Goal: Task Accomplishment & Management: Use online tool/utility

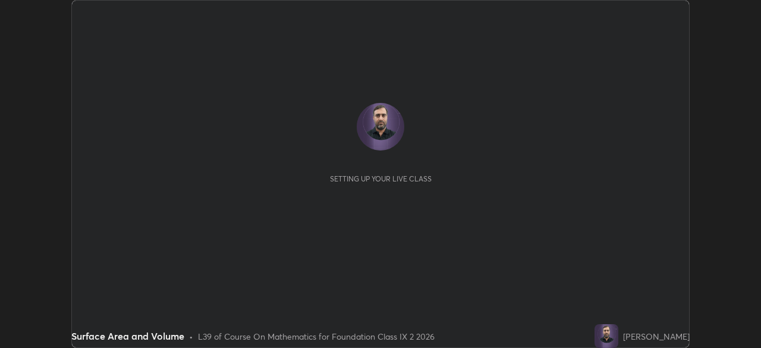
scroll to position [348, 761]
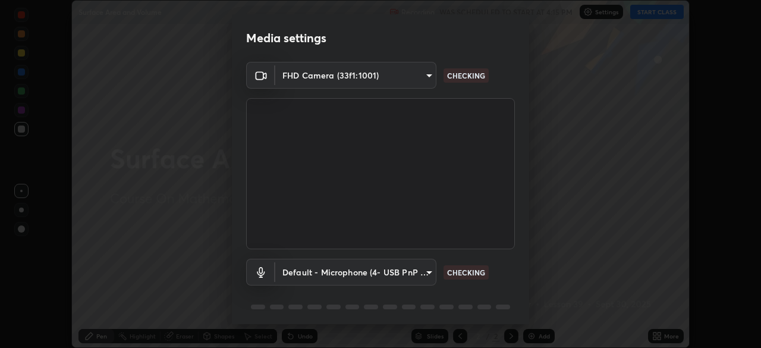
type input "1bfaa20297856ad55121efd0a2483a8db671bf9dcc0dce8dfcec0bded7d65c17"
type input "default"
click at [482, 205] on video at bounding box center [380, 173] width 269 height 151
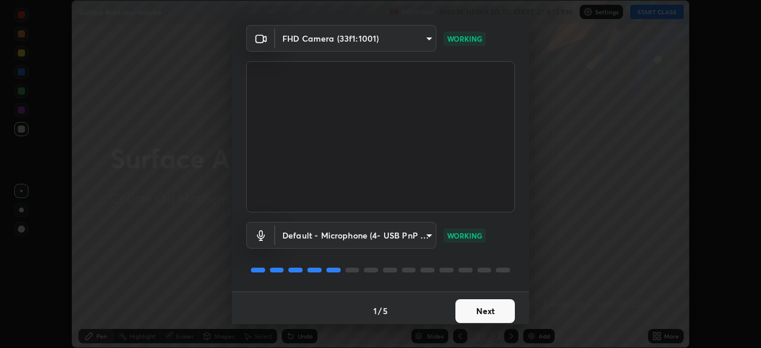
scroll to position [42, 0]
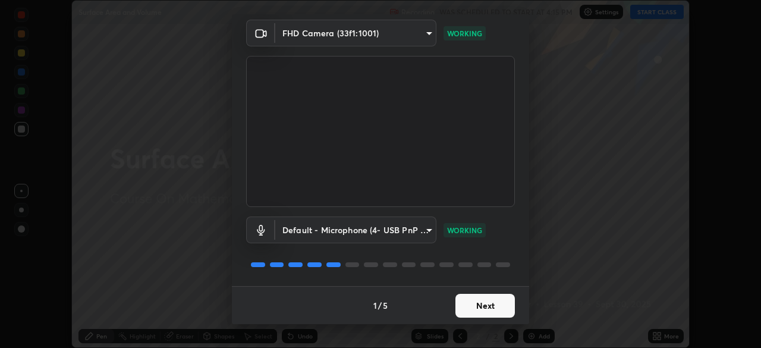
click at [481, 306] on button "Next" at bounding box center [485, 306] width 59 height 24
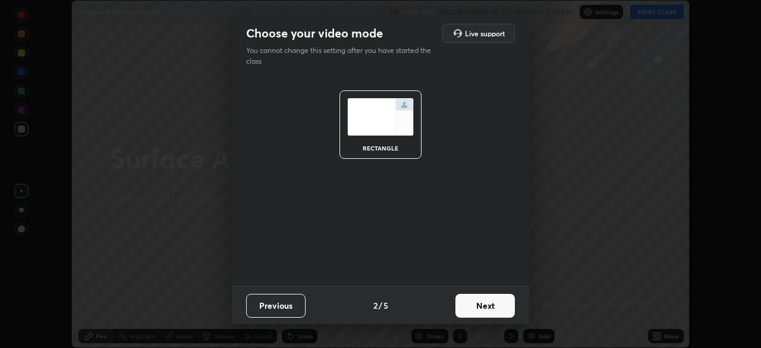
scroll to position [0, 0]
click at [494, 306] on button "Next" at bounding box center [485, 306] width 59 height 24
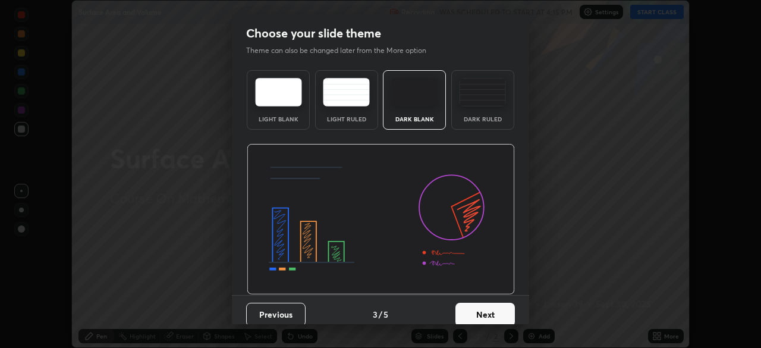
click at [489, 308] on button "Next" at bounding box center [485, 315] width 59 height 24
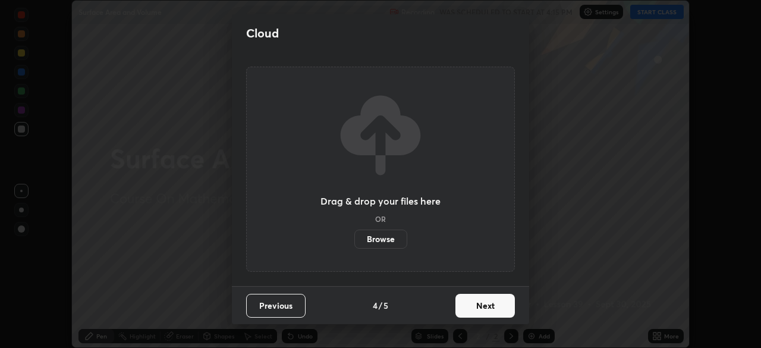
click at [494, 305] on button "Next" at bounding box center [485, 306] width 59 height 24
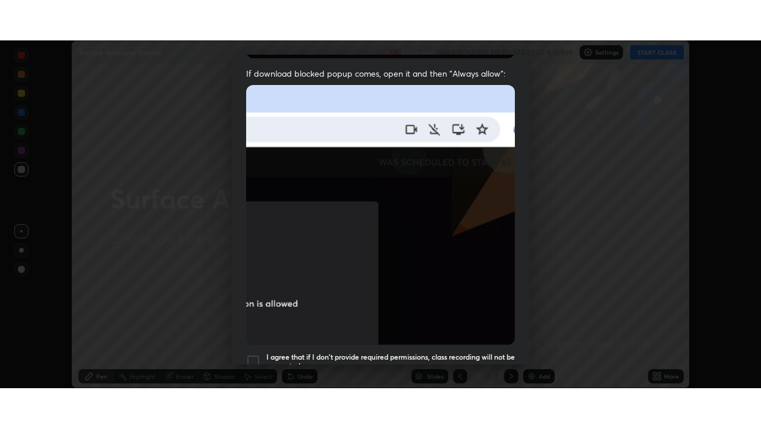
scroll to position [285, 0]
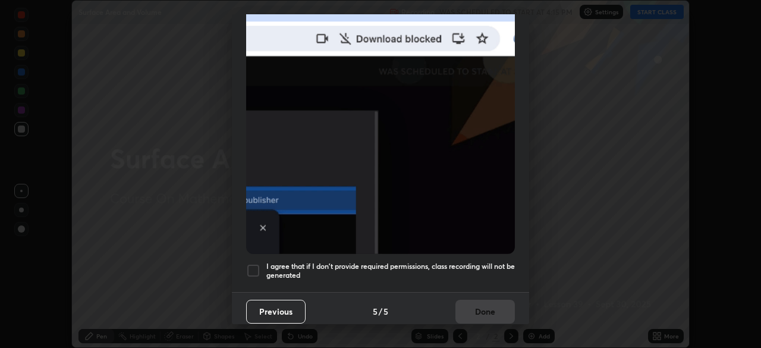
click at [255, 264] on div at bounding box center [253, 271] width 14 height 14
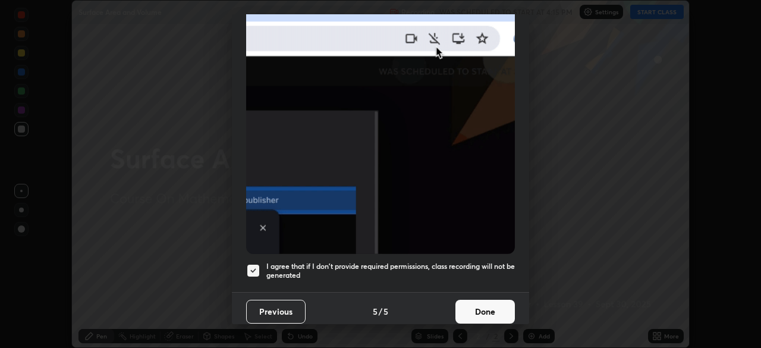
click at [493, 304] on button "Done" at bounding box center [485, 312] width 59 height 24
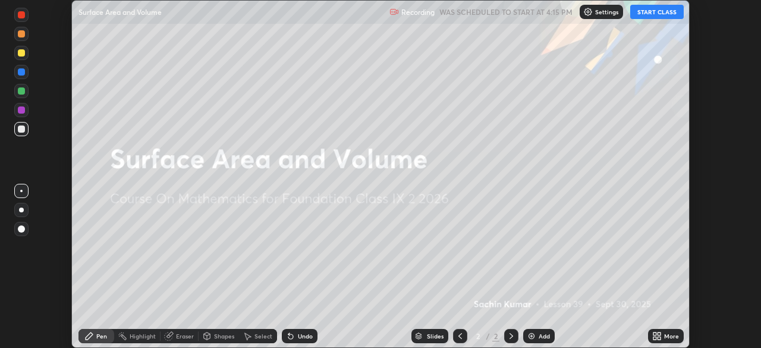
click at [661, 337] on icon at bounding box center [658, 336] width 10 height 10
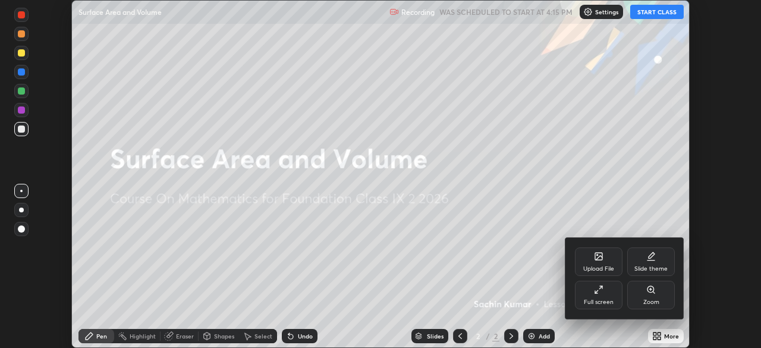
click at [601, 295] on div "Full screen" at bounding box center [599, 295] width 48 height 29
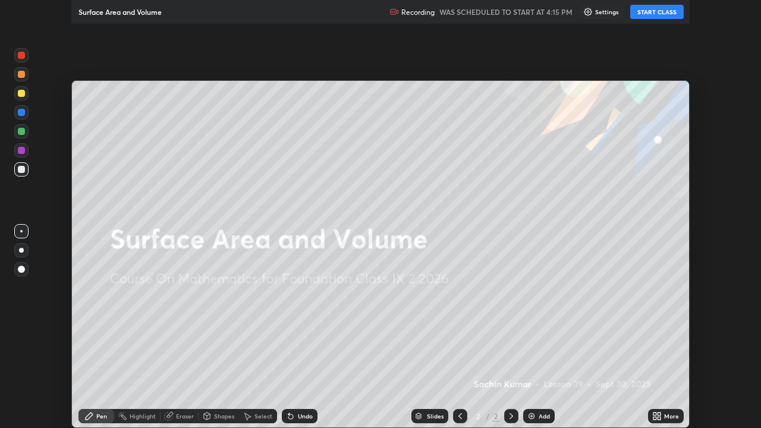
scroll to position [428, 761]
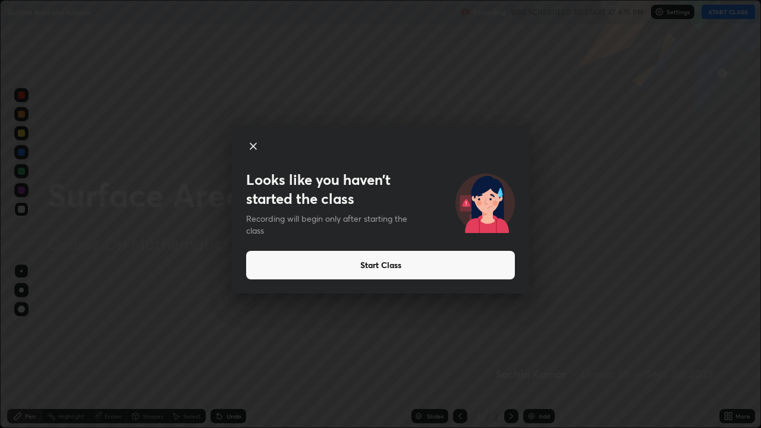
click at [373, 261] on button "Start Class" at bounding box center [380, 265] width 269 height 29
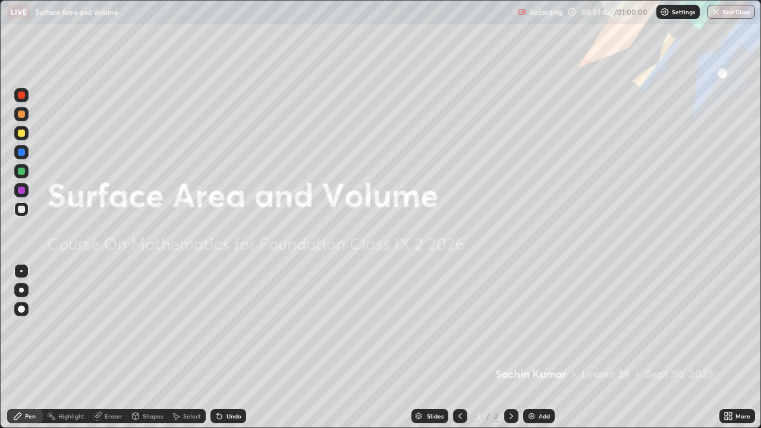
click at [534, 347] on img at bounding box center [532, 417] width 10 height 10
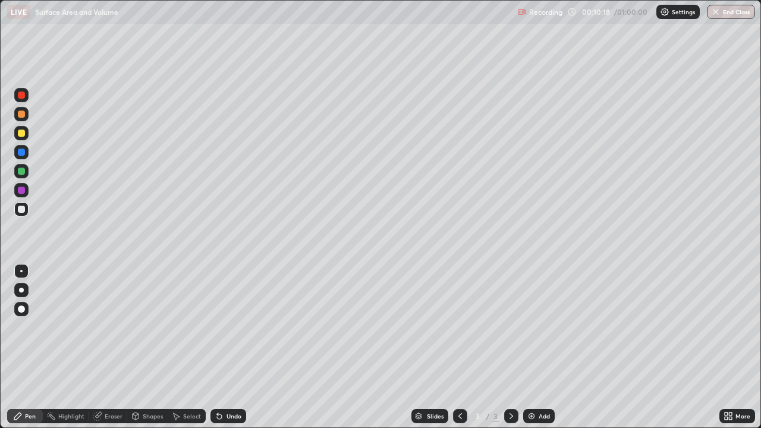
click at [531, 347] on img at bounding box center [532, 417] width 10 height 10
click at [115, 347] on div "Eraser" at bounding box center [114, 416] width 18 height 6
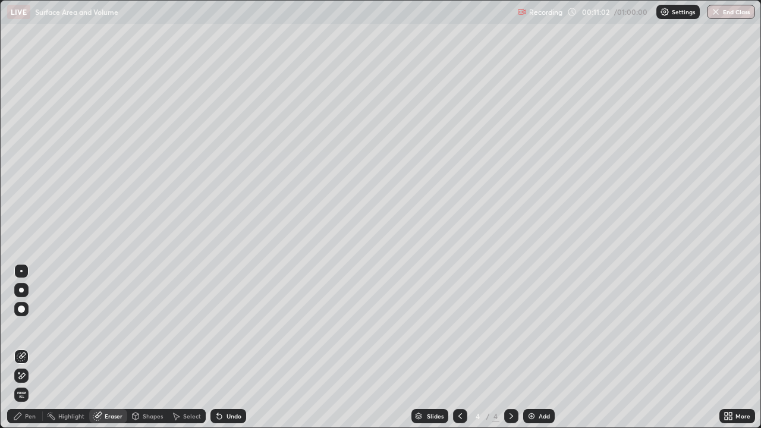
click at [28, 347] on div "Pen" at bounding box center [30, 416] width 11 height 6
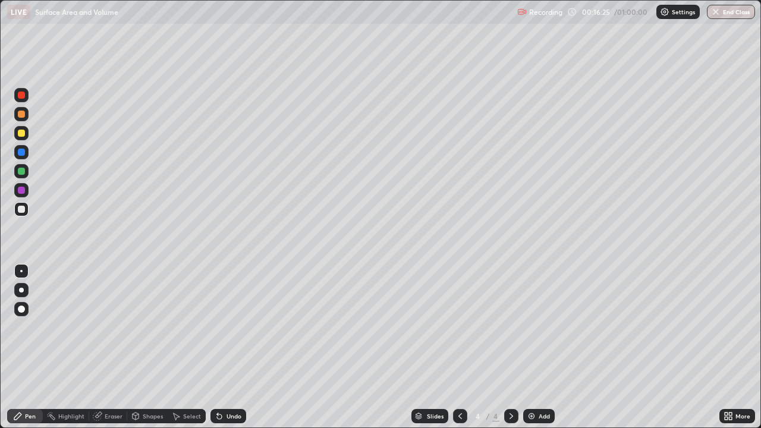
click at [530, 347] on img at bounding box center [532, 417] width 10 height 10
click at [457, 347] on icon at bounding box center [461, 417] width 10 height 10
click at [510, 347] on icon at bounding box center [512, 417] width 10 height 10
click at [459, 347] on icon at bounding box center [461, 416] width 4 height 6
click at [228, 347] on div "Undo" at bounding box center [234, 416] width 15 height 6
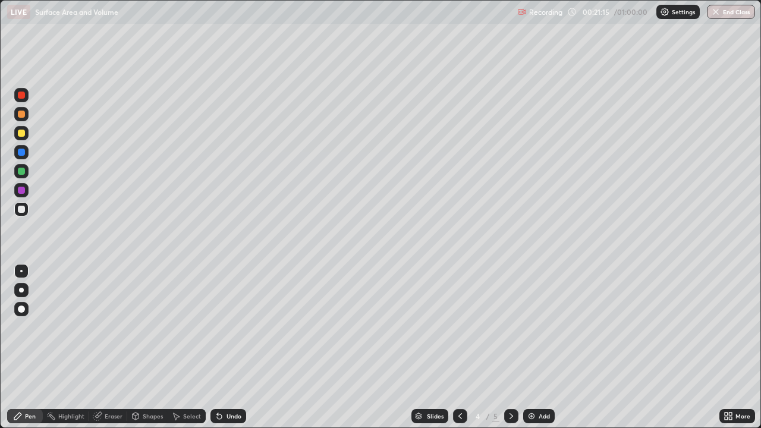
click at [109, 347] on div "Eraser" at bounding box center [114, 416] width 18 height 6
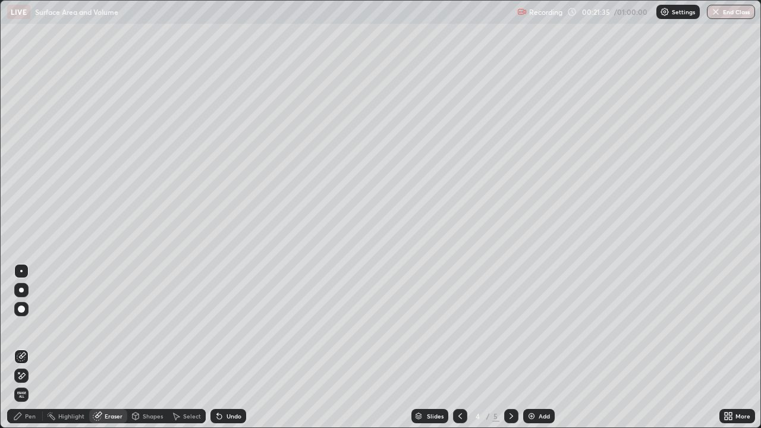
click at [224, 347] on div "Undo" at bounding box center [229, 416] width 36 height 14
click at [25, 347] on div "Pen" at bounding box center [30, 416] width 11 height 6
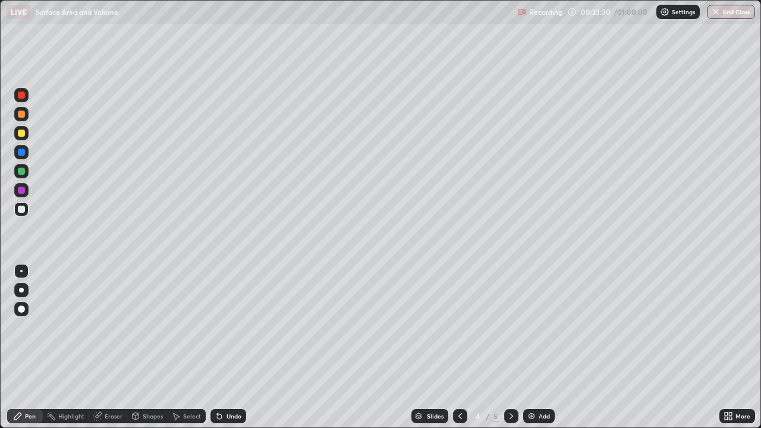
click at [509, 347] on icon at bounding box center [512, 417] width 10 height 10
click at [533, 347] on img at bounding box center [532, 417] width 10 height 10
click at [187, 347] on div "Select" at bounding box center [187, 416] width 38 height 14
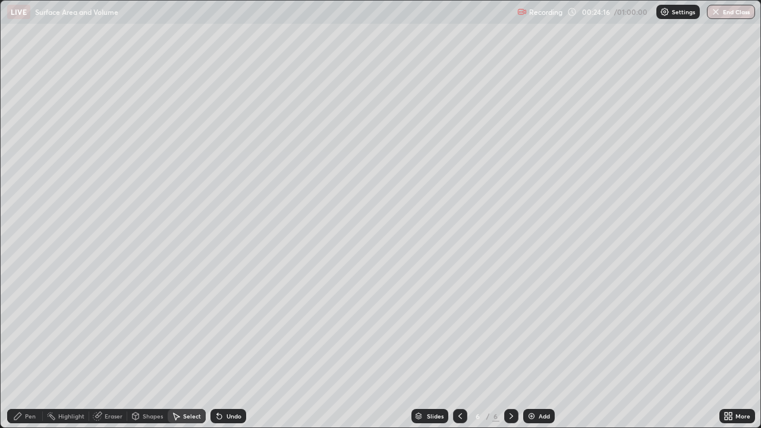
click at [146, 347] on div "Shapes" at bounding box center [153, 416] width 20 height 6
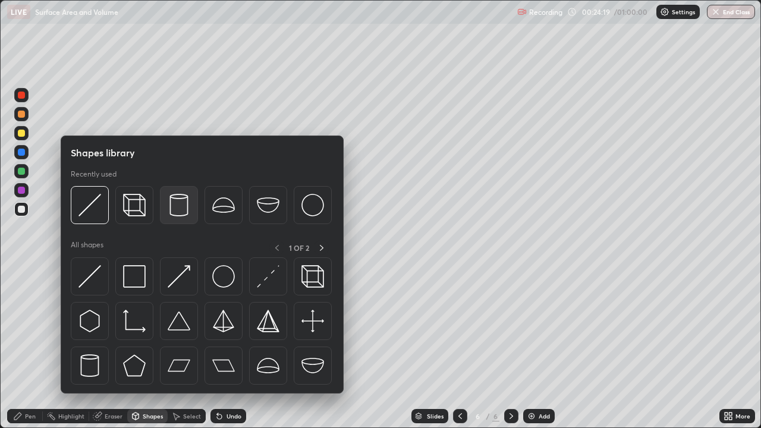
click at [179, 207] on img at bounding box center [179, 205] width 23 height 23
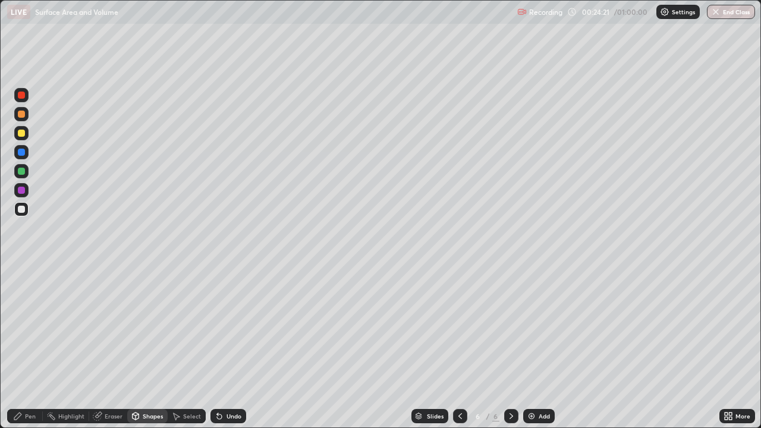
click at [21, 133] on div at bounding box center [21, 133] width 7 height 7
click at [155, 347] on div "Shapes" at bounding box center [153, 416] width 20 height 6
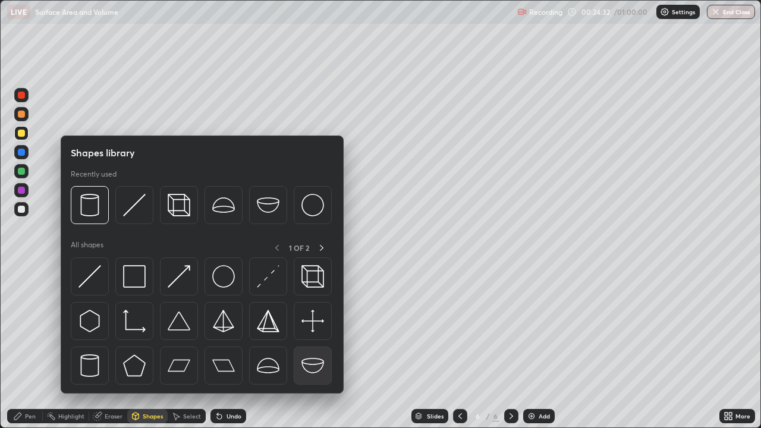
click at [312, 347] on img at bounding box center [313, 366] width 23 height 23
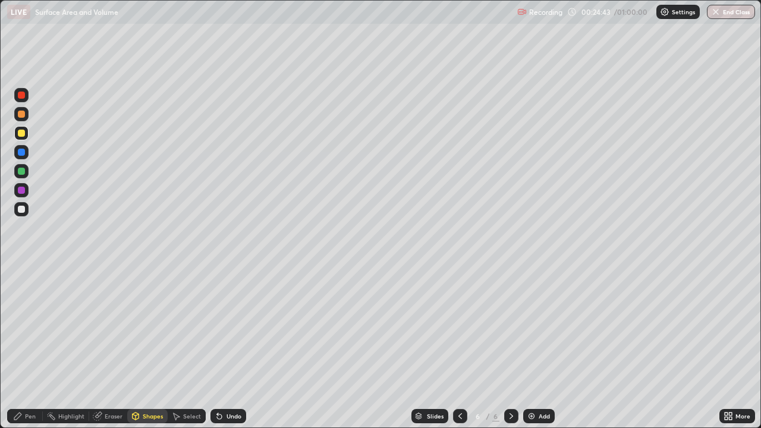
click at [189, 347] on div "Select" at bounding box center [192, 416] width 18 height 6
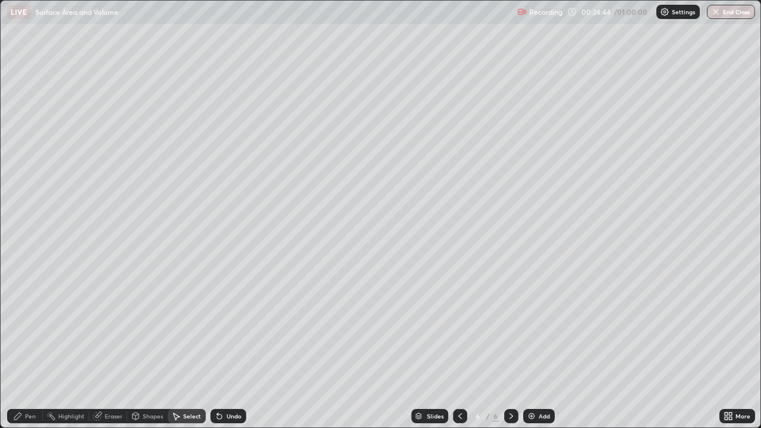
click at [454, 55] on div "0 ° Undo Copy Duplicate Duplicate to new slide Delete" at bounding box center [381, 214] width 760 height 427
click at [528, 133] on div "1 ° Undo Copy Duplicate Duplicate to new slide Delete" at bounding box center [381, 214] width 760 height 427
click at [493, 58] on div "1 ° Undo Copy Duplicate Duplicate to new slide Delete" at bounding box center [381, 214] width 760 height 427
click at [431, 81] on div "1 ° Undo Copy Duplicate Duplicate to new slide Delete" at bounding box center [381, 214] width 760 height 427
click at [28, 347] on div "Pen" at bounding box center [30, 416] width 11 height 6
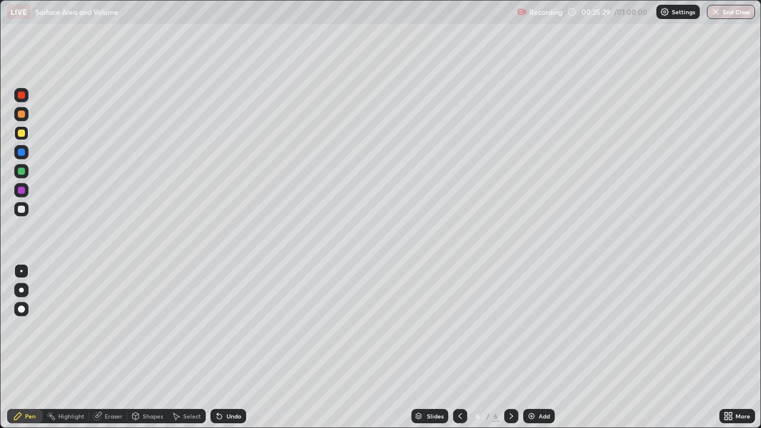
click at [23, 151] on div at bounding box center [21, 152] width 7 height 7
click at [189, 347] on div "Select" at bounding box center [192, 416] width 18 height 6
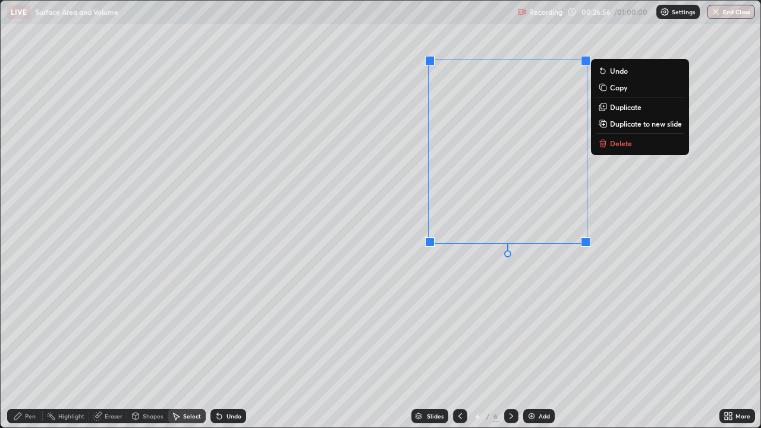
click at [621, 88] on p "Copy" at bounding box center [618, 88] width 17 height 10
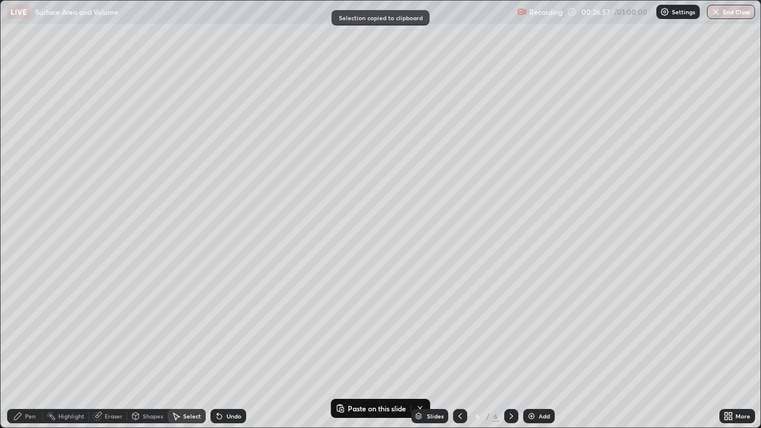
click at [237, 105] on div "0 ° Undo Copy Paste here Duplicate Duplicate to new slide Delete" at bounding box center [381, 214] width 760 height 427
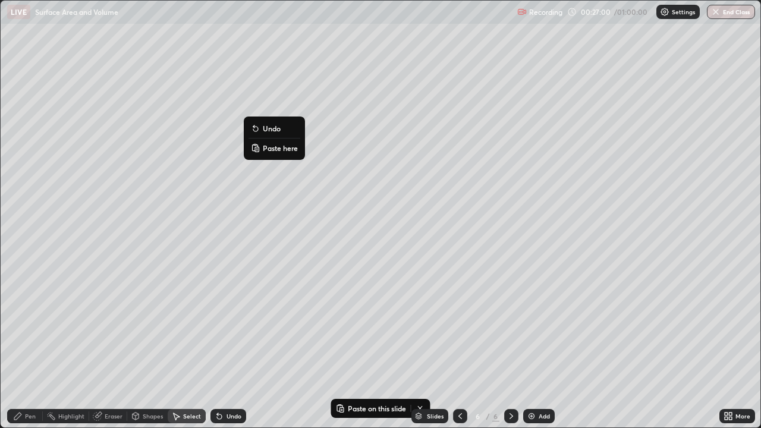
click at [286, 149] on p "Paste here" at bounding box center [280, 148] width 35 height 10
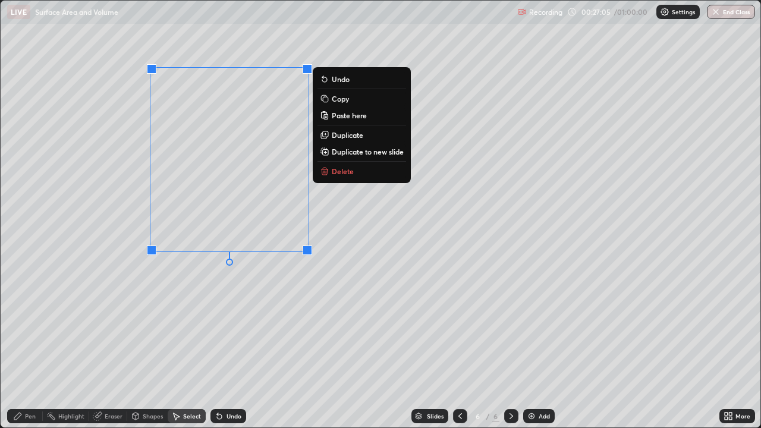
click at [344, 198] on div "0 ° Undo Copy Paste here Duplicate Duplicate to new slide Delete" at bounding box center [381, 214] width 760 height 427
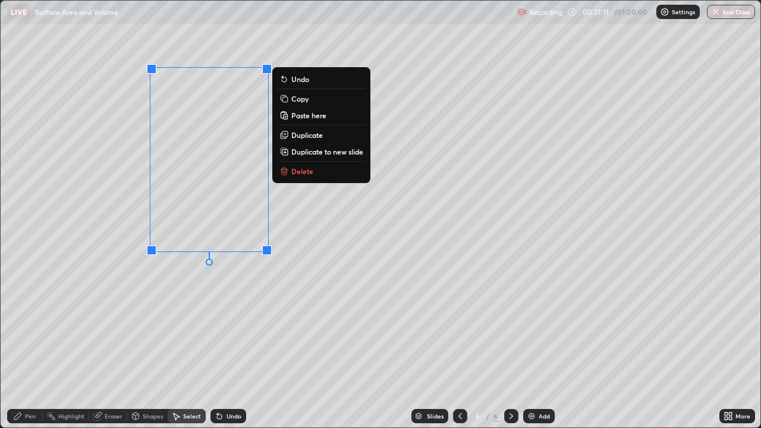
click at [217, 338] on div "0 ° Undo Copy Paste here Duplicate Duplicate to new slide Delete" at bounding box center [381, 214] width 760 height 427
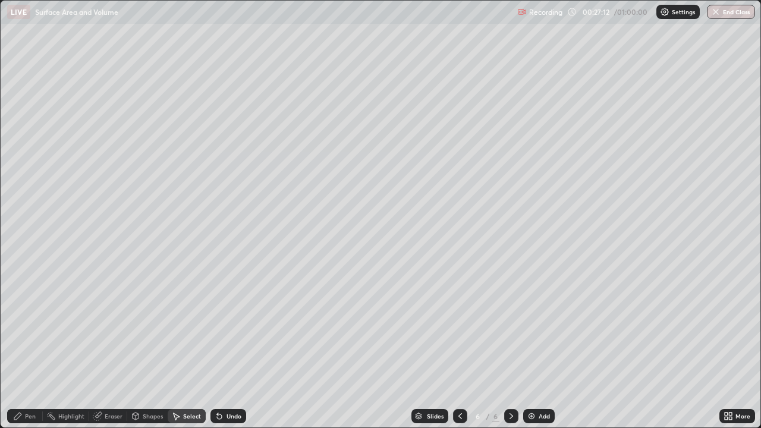
click at [26, 347] on div "Pen" at bounding box center [30, 416] width 11 height 6
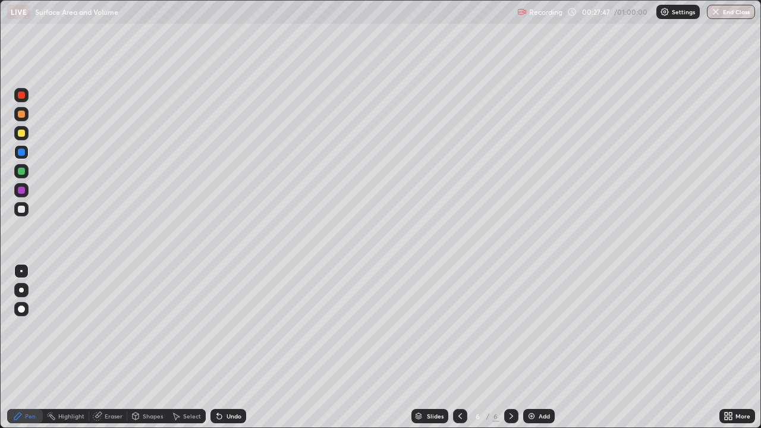
click at [528, 347] on img at bounding box center [532, 417] width 10 height 10
click at [459, 347] on div at bounding box center [460, 416] width 14 height 14
click at [510, 347] on icon at bounding box center [512, 417] width 10 height 10
click at [26, 133] on div at bounding box center [21, 133] width 14 height 14
click at [459, 347] on icon at bounding box center [461, 417] width 10 height 10
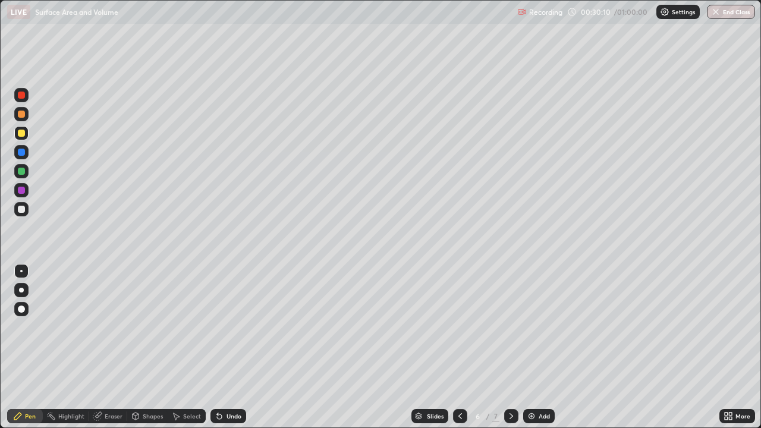
click at [505, 347] on div at bounding box center [511, 416] width 14 height 14
click at [459, 347] on icon at bounding box center [461, 417] width 10 height 10
click at [184, 347] on div "Select" at bounding box center [192, 416] width 18 height 6
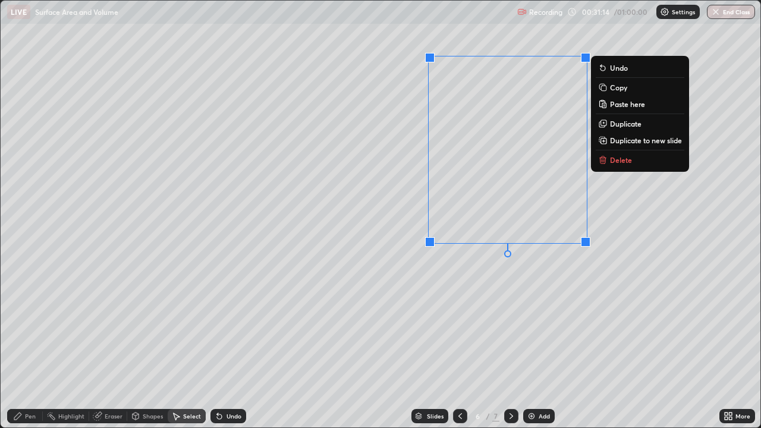
click at [617, 88] on p "Copy" at bounding box center [618, 88] width 17 height 10
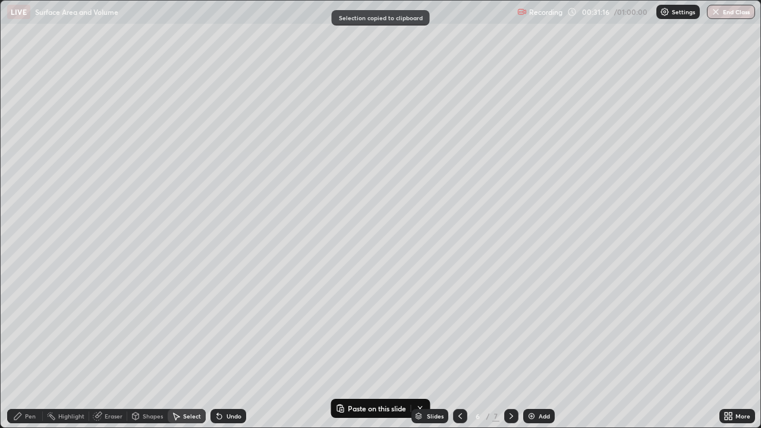
click at [510, 347] on icon at bounding box center [512, 417] width 10 height 10
click at [536, 347] on div "Add" at bounding box center [539, 416] width 32 height 14
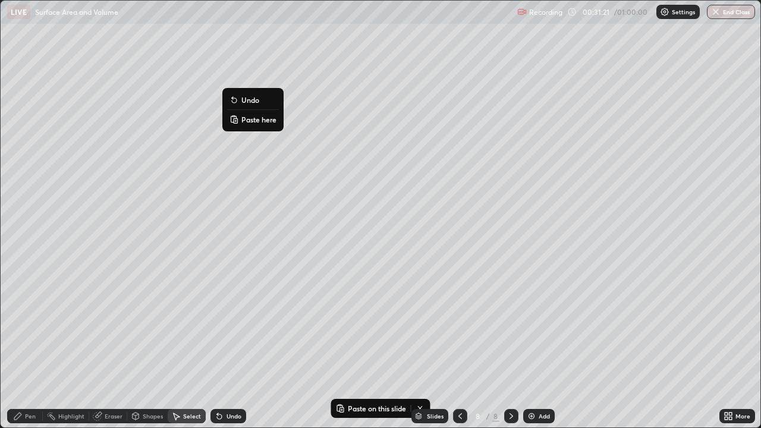
click at [258, 118] on p "Paste here" at bounding box center [259, 120] width 35 height 10
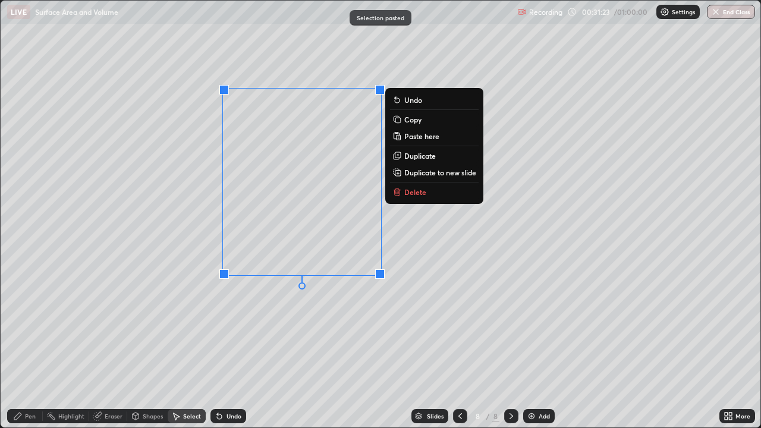
click at [135, 183] on div "0 ° Undo Copy Paste here Duplicate Duplicate to new slide Delete" at bounding box center [381, 214] width 760 height 427
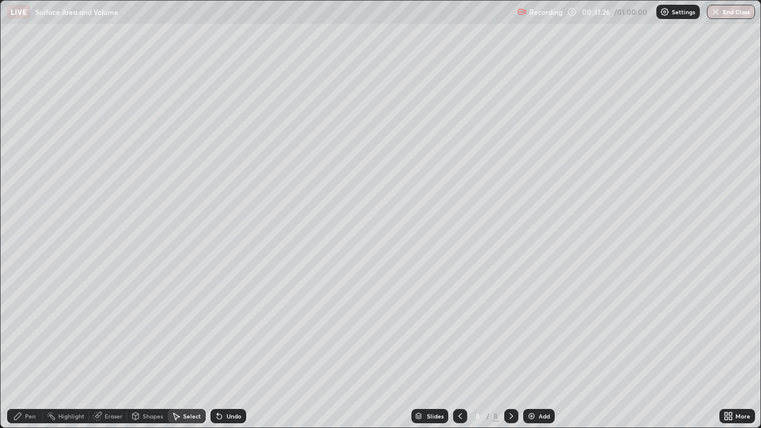
click at [105, 347] on div "Eraser" at bounding box center [114, 416] width 18 height 6
click at [24, 347] on div "Pen" at bounding box center [25, 416] width 36 height 14
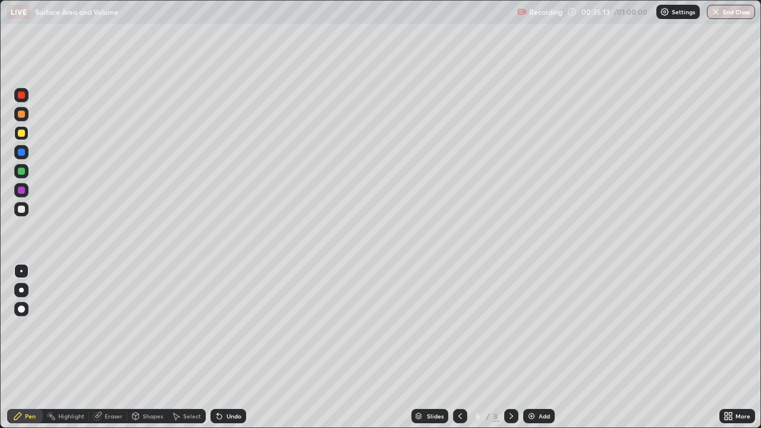
click at [534, 347] on img at bounding box center [532, 417] width 10 height 10
click at [224, 347] on div "Undo" at bounding box center [229, 416] width 36 height 14
click at [227, 347] on div "Undo" at bounding box center [229, 416] width 36 height 14
click at [227, 347] on div "Undo" at bounding box center [234, 416] width 15 height 6
click at [22, 190] on div at bounding box center [21, 190] width 7 height 7
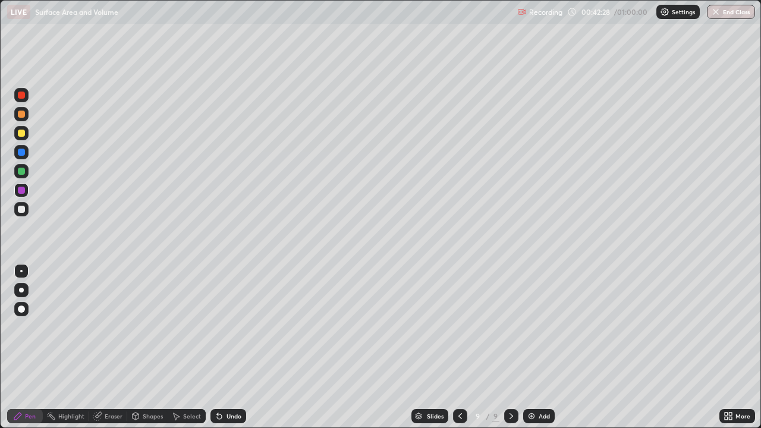
click at [459, 347] on icon at bounding box center [461, 417] width 10 height 10
click at [510, 347] on icon at bounding box center [512, 417] width 10 height 10
click at [221, 347] on icon at bounding box center [220, 417] width 10 height 10
click at [460, 347] on icon at bounding box center [461, 417] width 10 height 10
click at [510, 347] on icon at bounding box center [512, 417] width 10 height 10
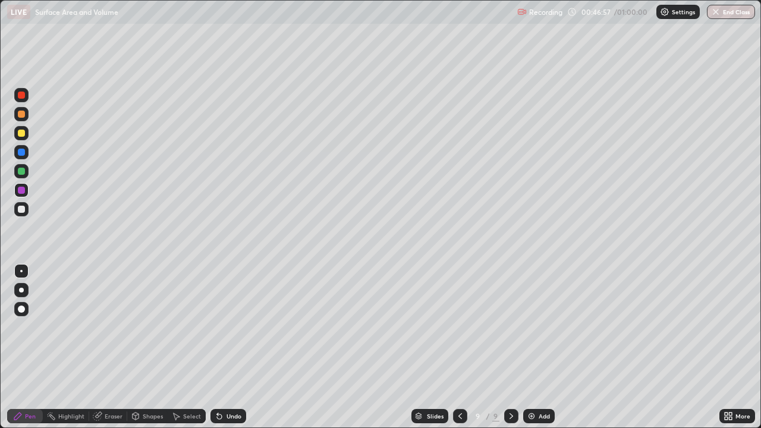
click at [531, 347] on div "Add" at bounding box center [539, 416] width 32 height 14
click at [227, 347] on div "Undo" at bounding box center [234, 416] width 15 height 6
click at [24, 133] on div at bounding box center [21, 133] width 7 height 7
click at [227, 347] on div "Undo" at bounding box center [234, 416] width 15 height 6
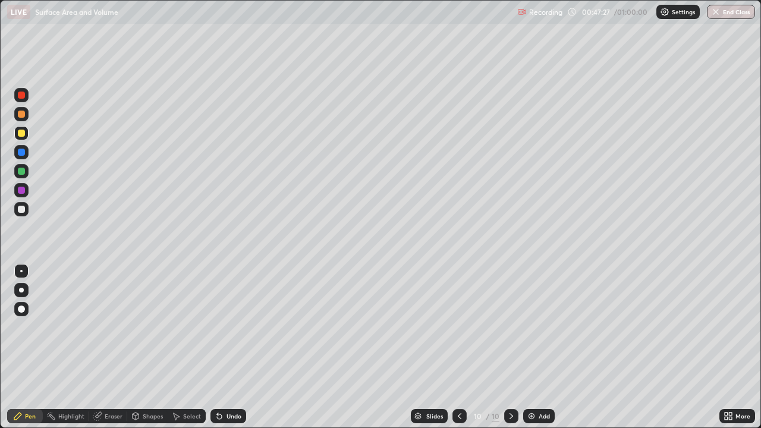
click at [231, 347] on div "Undo" at bounding box center [234, 416] width 15 height 6
click at [109, 347] on div "Eraser" at bounding box center [114, 416] width 18 height 6
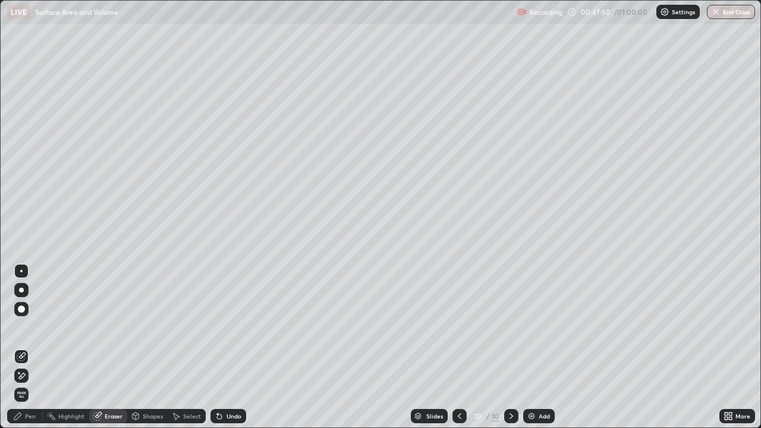
click at [26, 347] on div "Pen" at bounding box center [30, 416] width 11 height 6
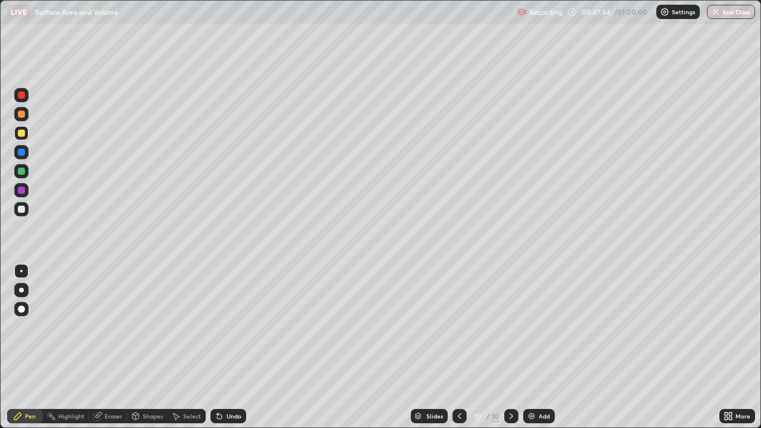
click at [24, 211] on div at bounding box center [21, 209] width 7 height 7
click at [187, 347] on div "Select" at bounding box center [192, 416] width 18 height 6
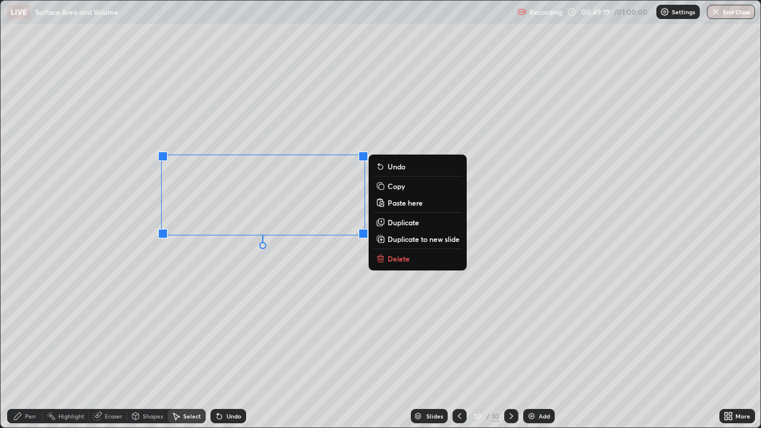
click at [393, 259] on p "Delete" at bounding box center [399, 259] width 22 height 10
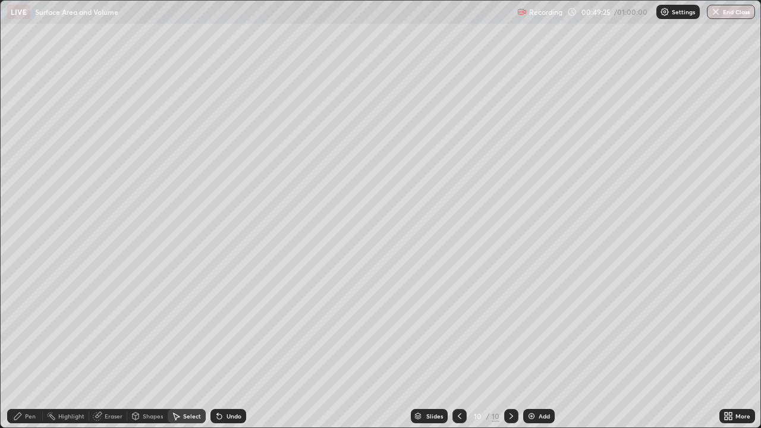
click at [30, 347] on div "Pen" at bounding box center [30, 416] width 11 height 6
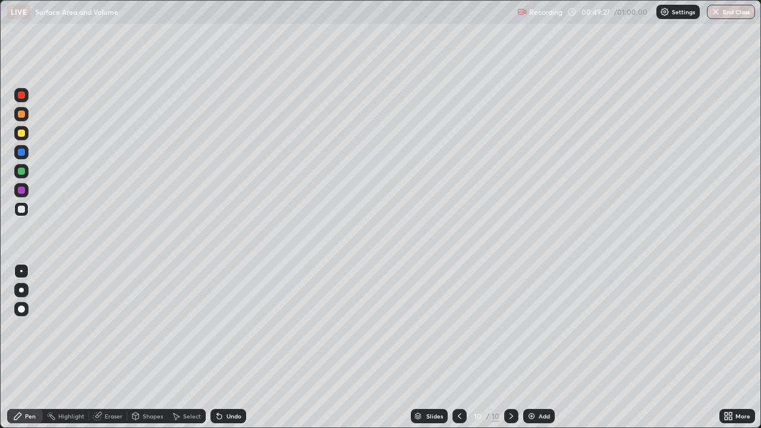
click at [23, 97] on div at bounding box center [21, 95] width 7 height 7
click at [230, 347] on div "Undo" at bounding box center [234, 416] width 15 height 6
click at [234, 347] on div "Undo" at bounding box center [234, 416] width 15 height 6
click at [459, 347] on icon at bounding box center [460, 417] width 10 height 10
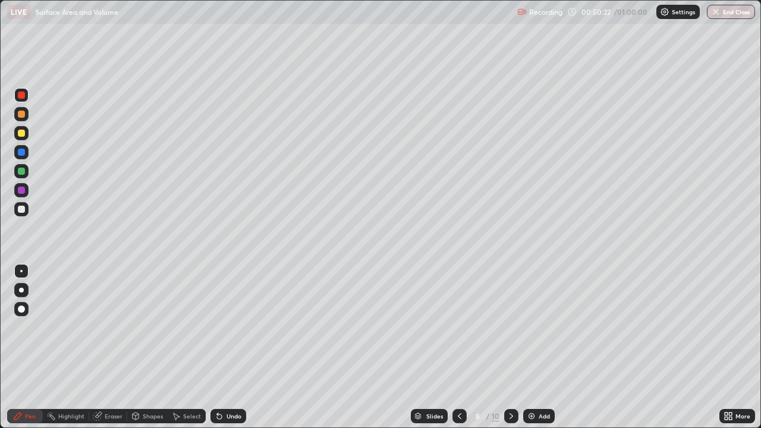
click at [509, 347] on icon at bounding box center [512, 417] width 10 height 10
click at [510, 347] on icon at bounding box center [512, 417] width 10 height 10
click at [457, 347] on icon at bounding box center [460, 417] width 10 height 10
click at [459, 347] on icon at bounding box center [460, 417] width 10 height 10
click at [630, 14] on div "/ 01:00:00" at bounding box center [632, 11] width 37 height 7
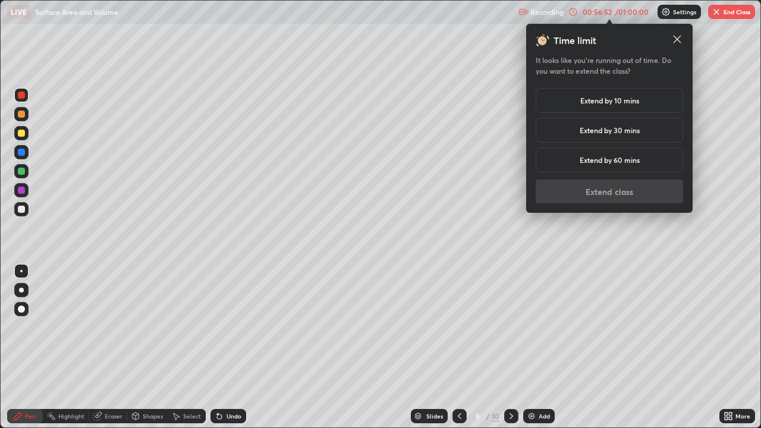
click at [623, 161] on h5 "Extend by 60 mins" at bounding box center [610, 160] width 60 height 11
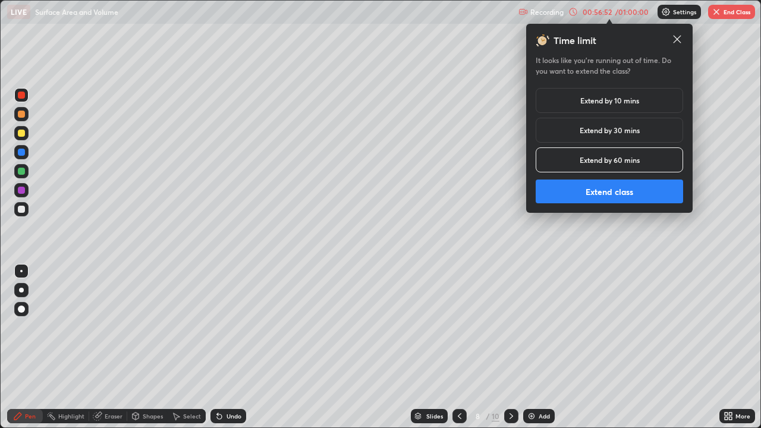
click at [616, 193] on button "Extend class" at bounding box center [610, 192] width 148 height 24
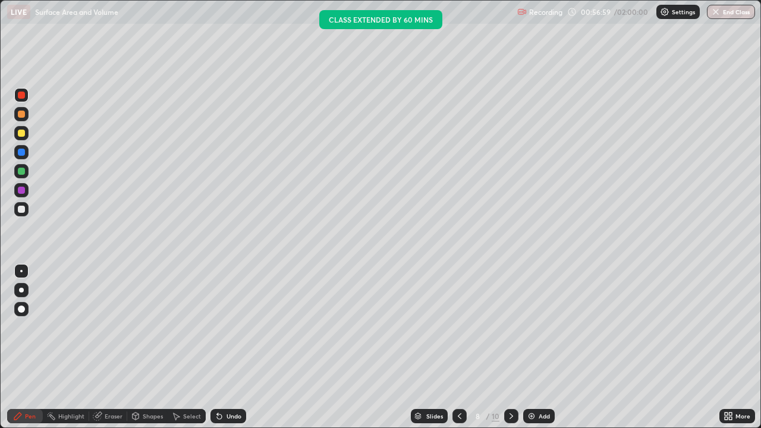
click at [506, 347] on div at bounding box center [511, 416] width 14 height 14
click at [510, 347] on icon at bounding box center [512, 416] width 4 height 6
click at [534, 347] on img at bounding box center [532, 417] width 10 height 10
click at [115, 347] on div "Eraser" at bounding box center [114, 416] width 18 height 6
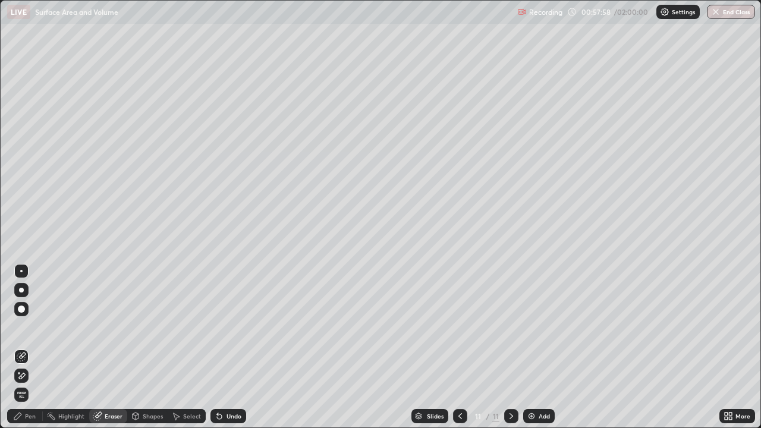
click at [228, 347] on div "Undo" at bounding box center [234, 416] width 15 height 6
click at [229, 347] on div "Undo" at bounding box center [234, 416] width 15 height 6
click at [228, 347] on div "Undo" at bounding box center [234, 416] width 15 height 6
click at [31, 347] on div "Pen" at bounding box center [30, 416] width 11 height 6
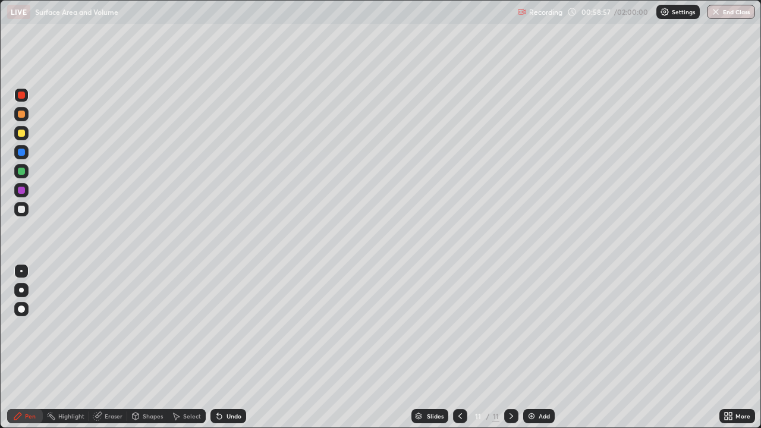
click at [234, 347] on div "Undo" at bounding box center [234, 416] width 15 height 6
click at [22, 134] on div at bounding box center [21, 133] width 7 height 7
click at [529, 347] on img at bounding box center [532, 417] width 10 height 10
click at [459, 347] on icon at bounding box center [461, 417] width 10 height 10
click at [20, 152] on div at bounding box center [21, 152] width 7 height 7
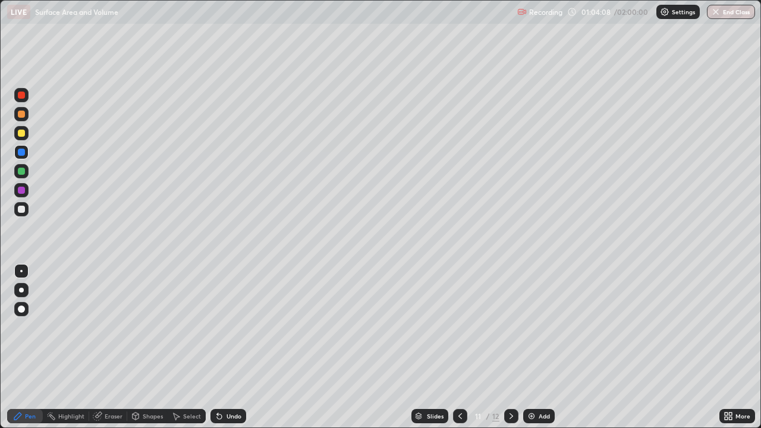
click at [508, 347] on icon at bounding box center [512, 417] width 10 height 10
click at [20, 133] on div at bounding box center [21, 133] width 7 height 7
click at [22, 95] on div at bounding box center [21, 95] width 7 height 7
click at [528, 347] on img at bounding box center [532, 417] width 10 height 10
click at [233, 347] on div "Undo" at bounding box center [234, 416] width 15 height 6
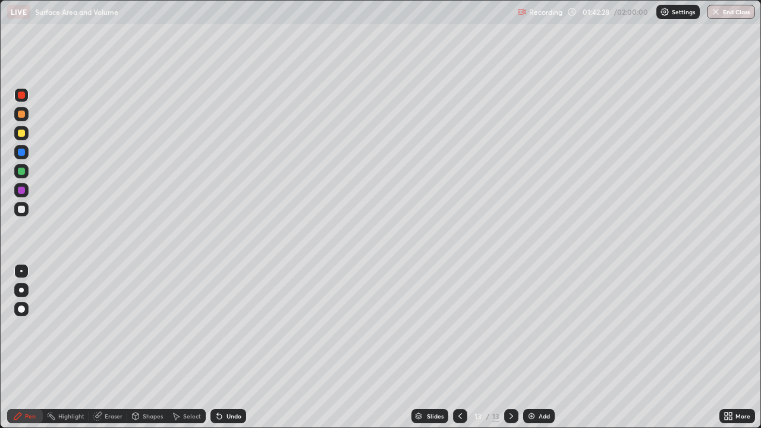
click at [234, 347] on div "Undo" at bounding box center [234, 416] width 15 height 6
click at [149, 347] on div "Shapes" at bounding box center [153, 416] width 20 height 6
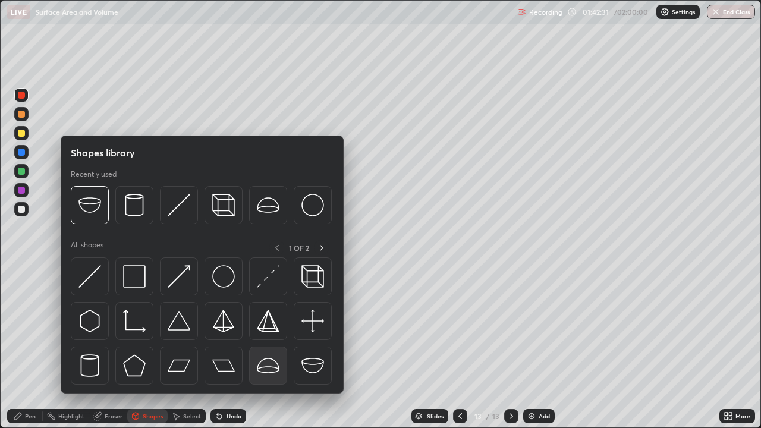
click at [274, 347] on img at bounding box center [268, 366] width 23 height 23
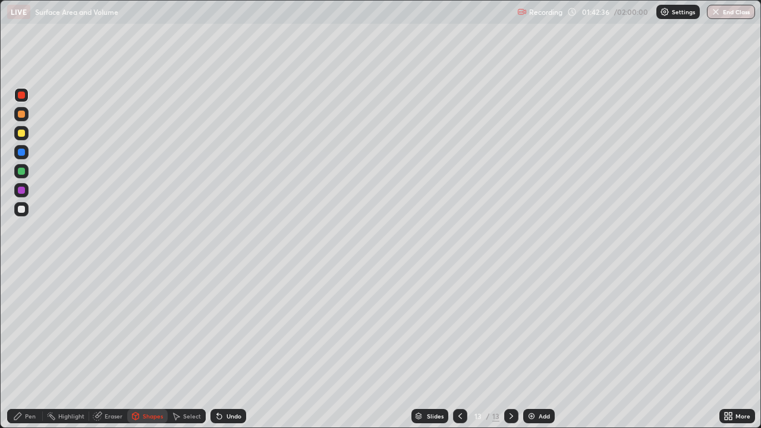
click at [27, 347] on div "Pen" at bounding box center [30, 416] width 11 height 6
click at [24, 134] on div at bounding box center [21, 133] width 7 height 7
click at [228, 347] on div "Undo" at bounding box center [234, 416] width 15 height 6
click at [726, 10] on button "End Class" at bounding box center [731, 12] width 48 height 14
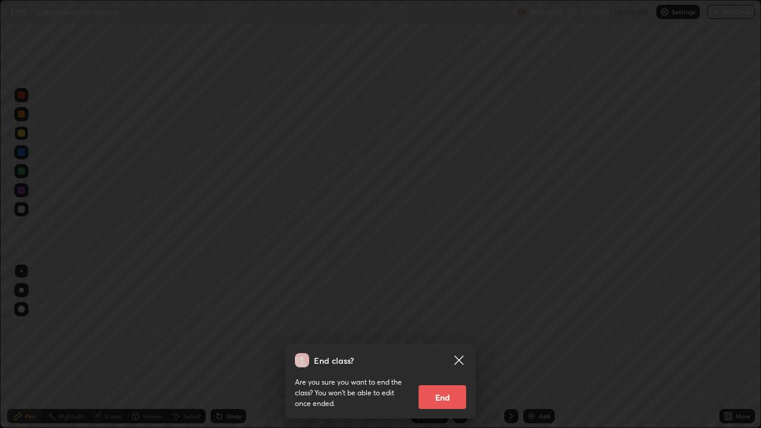
click at [443, 347] on button "End" at bounding box center [443, 397] width 48 height 24
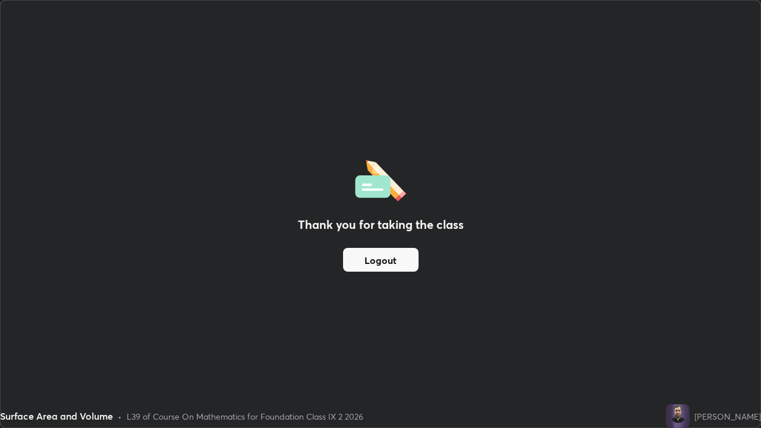
click at [379, 258] on button "Logout" at bounding box center [381, 260] width 76 height 24
click at [385, 256] on button "Logout" at bounding box center [381, 260] width 76 height 24
click at [380, 258] on button "Logout" at bounding box center [381, 260] width 76 height 24
click at [382, 258] on button "Logout" at bounding box center [381, 260] width 76 height 24
click at [382, 257] on button "Logout" at bounding box center [381, 260] width 76 height 24
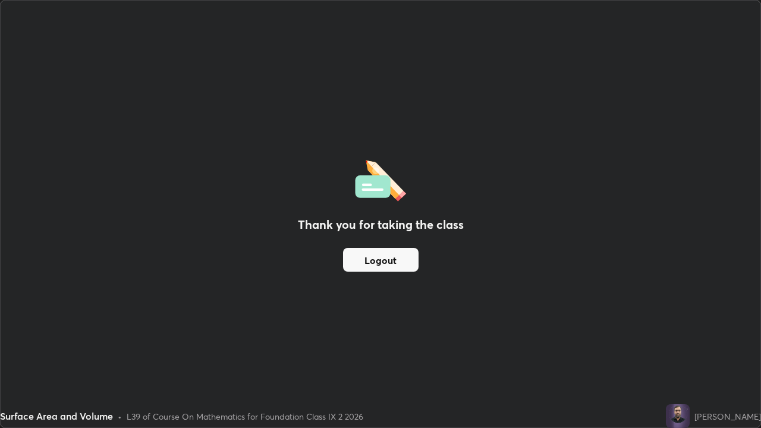
click at [385, 261] on button "Logout" at bounding box center [381, 260] width 76 height 24
click at [391, 264] on button "Logout" at bounding box center [381, 260] width 76 height 24
click at [689, 347] on img at bounding box center [678, 416] width 24 height 24
click at [690, 347] on img at bounding box center [678, 416] width 24 height 24
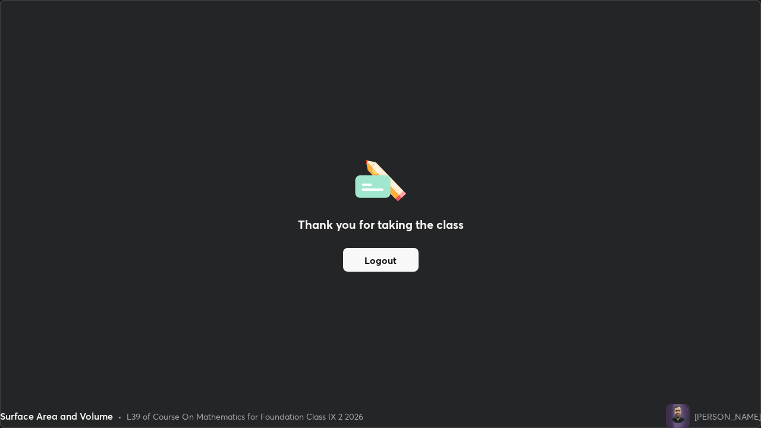
click at [736, 347] on div "[PERSON_NAME]" at bounding box center [728, 416] width 67 height 12
